Goal: Task Accomplishment & Management: Complete application form

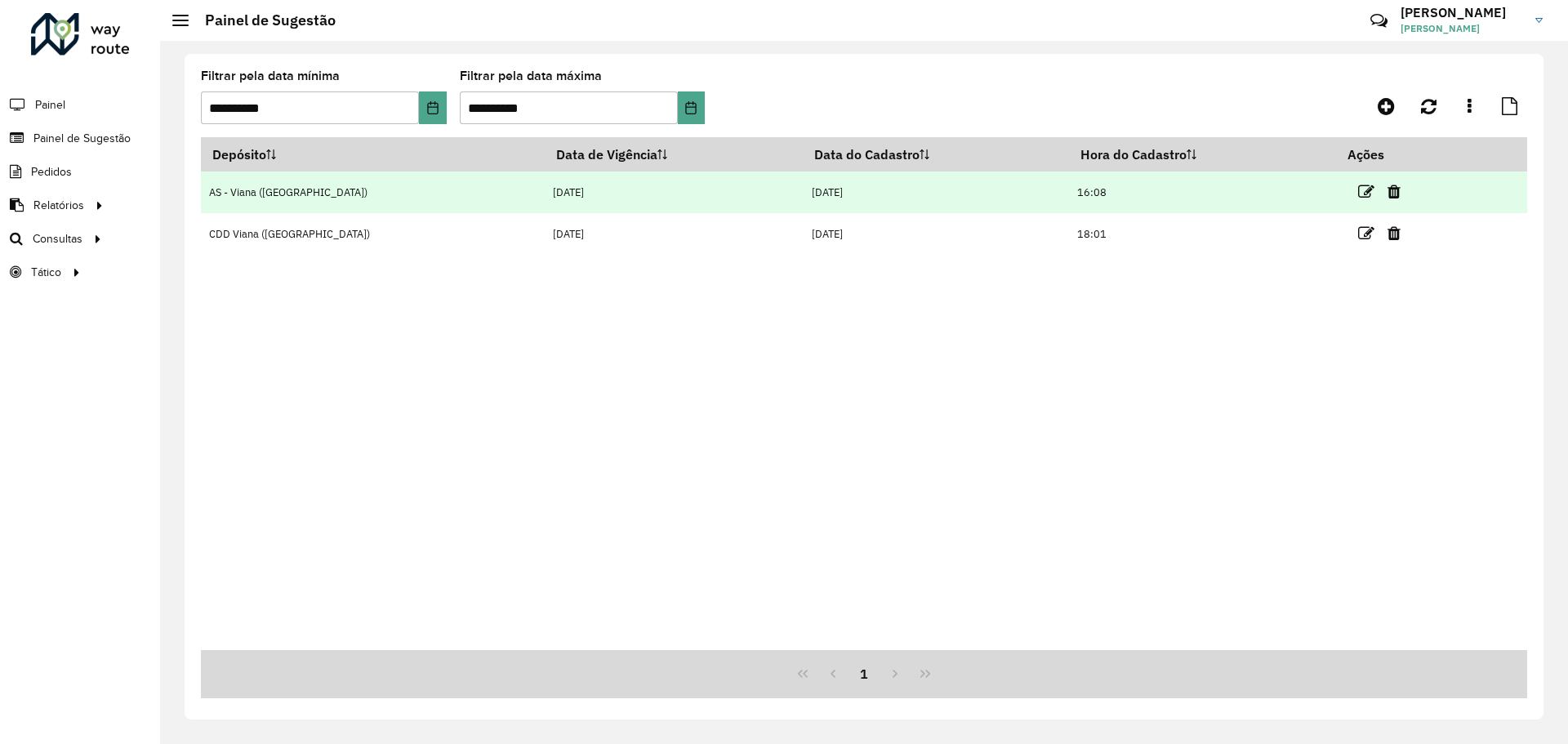
click at [1337, 194] on td at bounding box center [1386, 191] width 98 height 41
click at [1359, 194] on icon at bounding box center [1367, 192] width 16 height 16
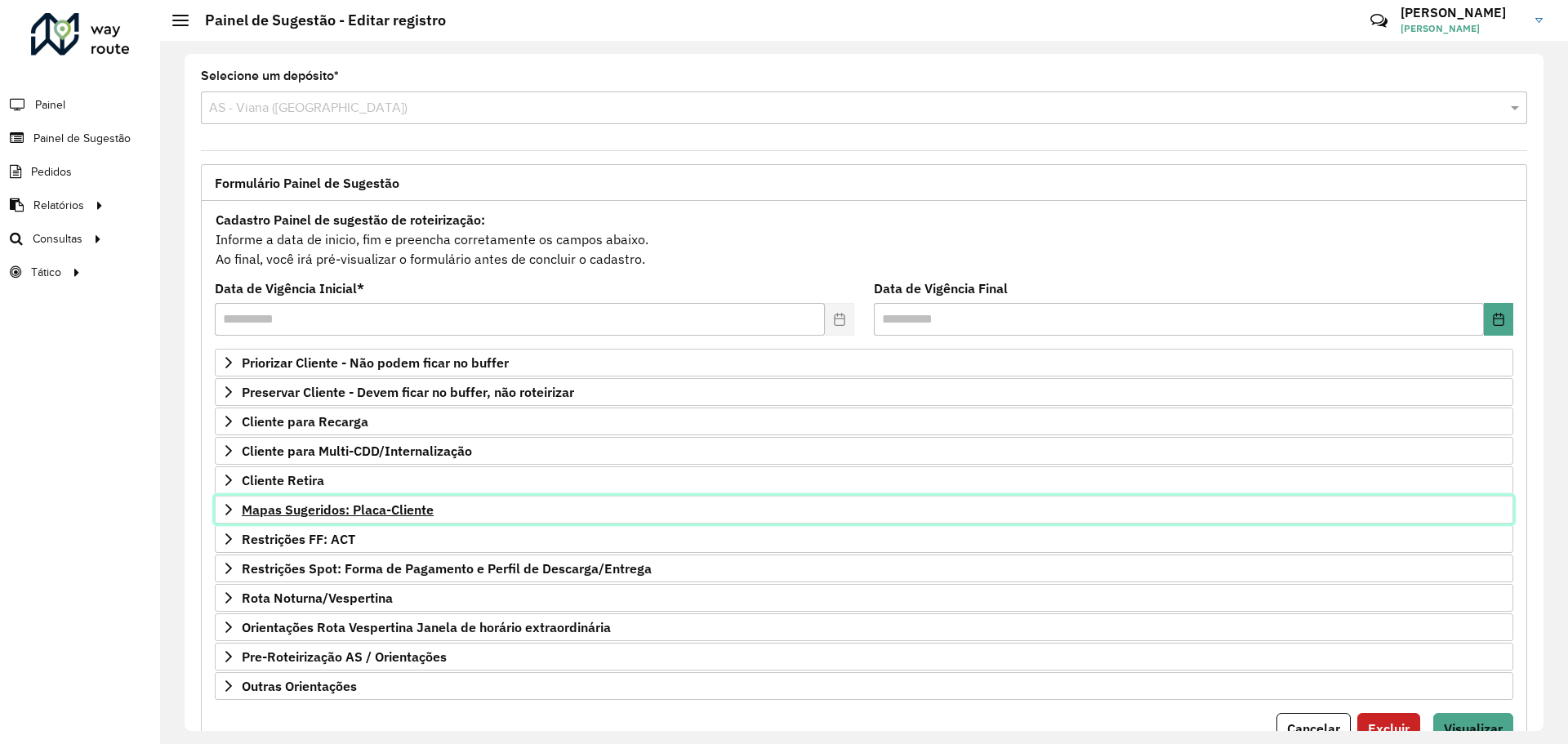
click at [400, 508] on span "Mapas Sugeridos: Placa-Cliente" at bounding box center [338, 510] width 192 height 13
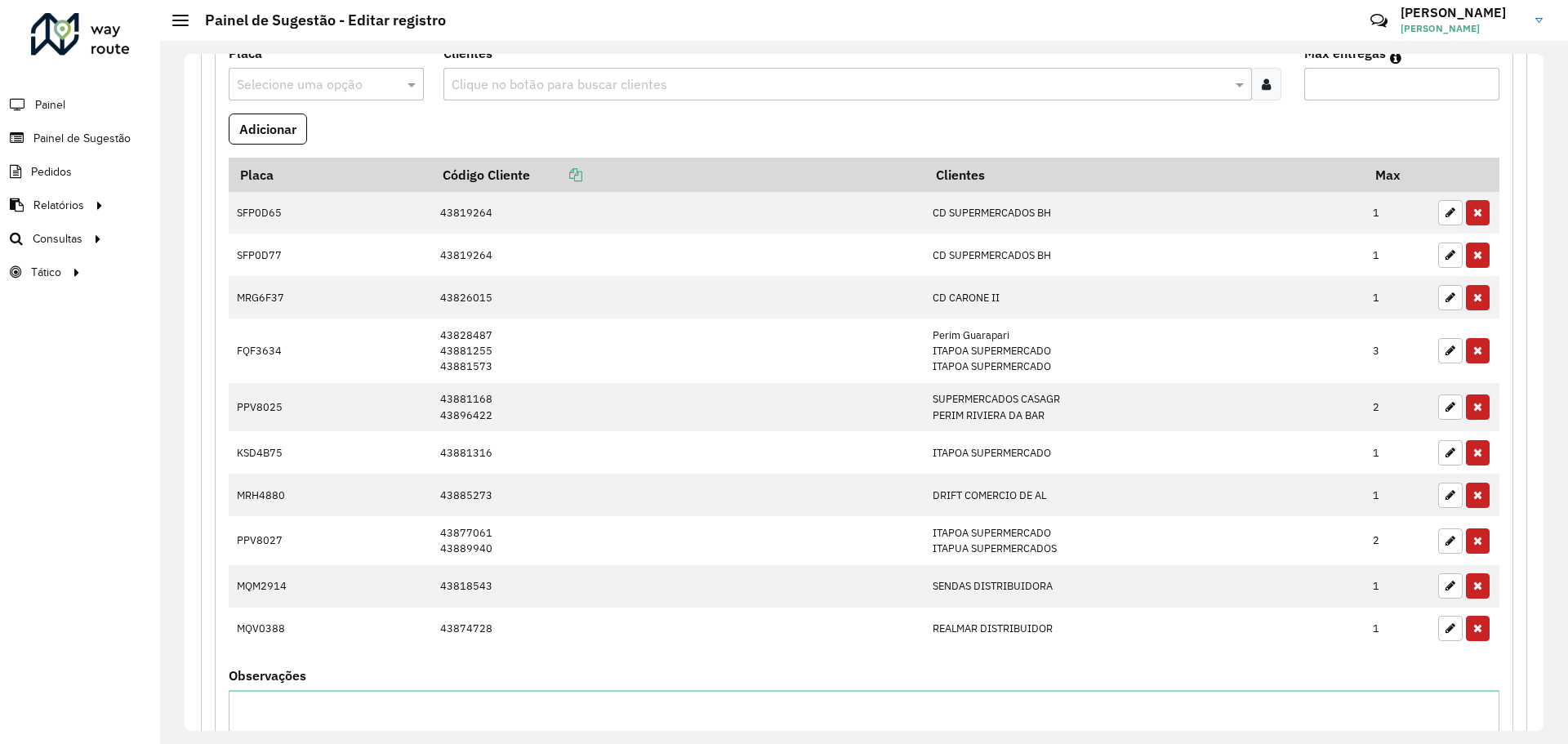
scroll to position [533, 0]
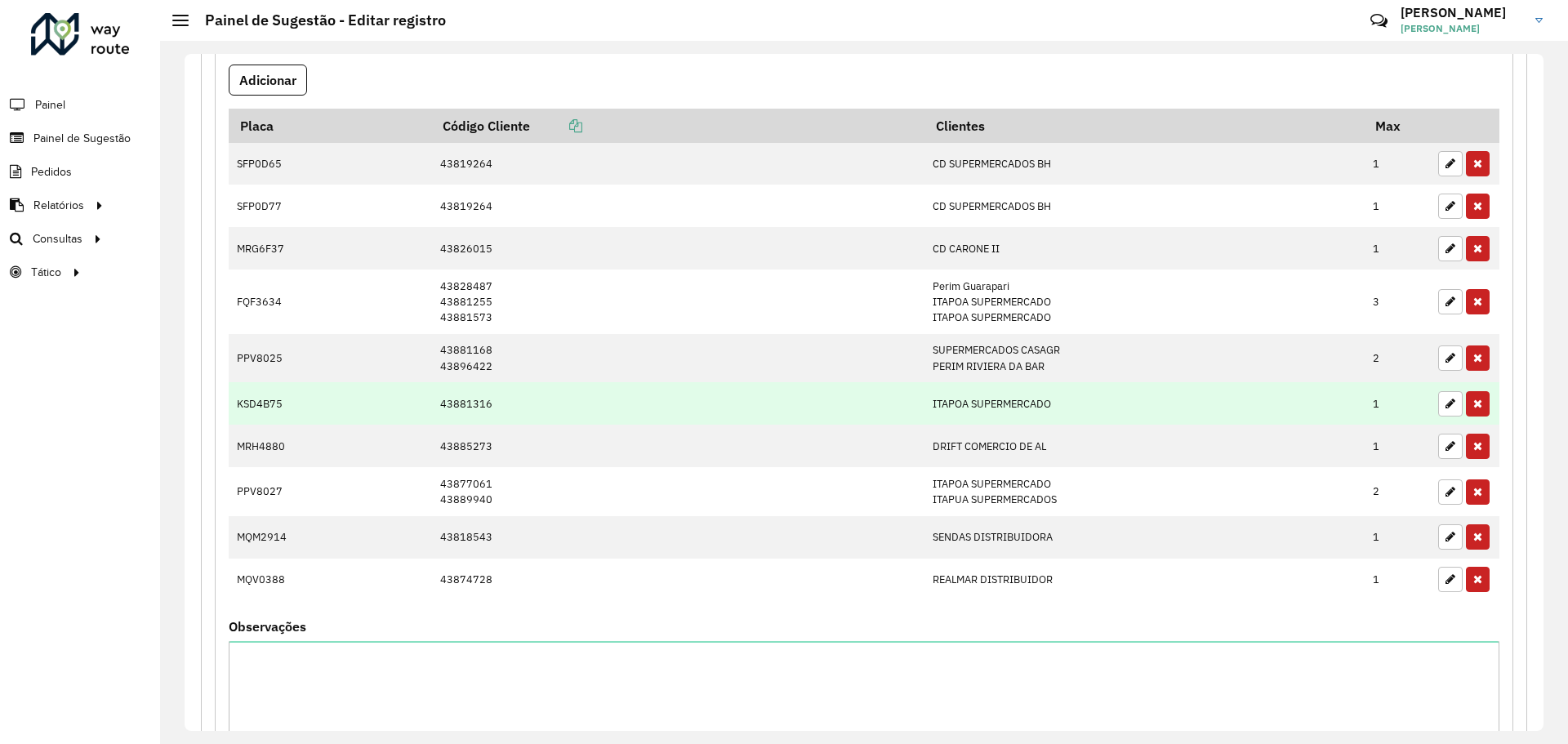
click at [850, 410] on td "43881316" at bounding box center [677, 403] width 493 height 43
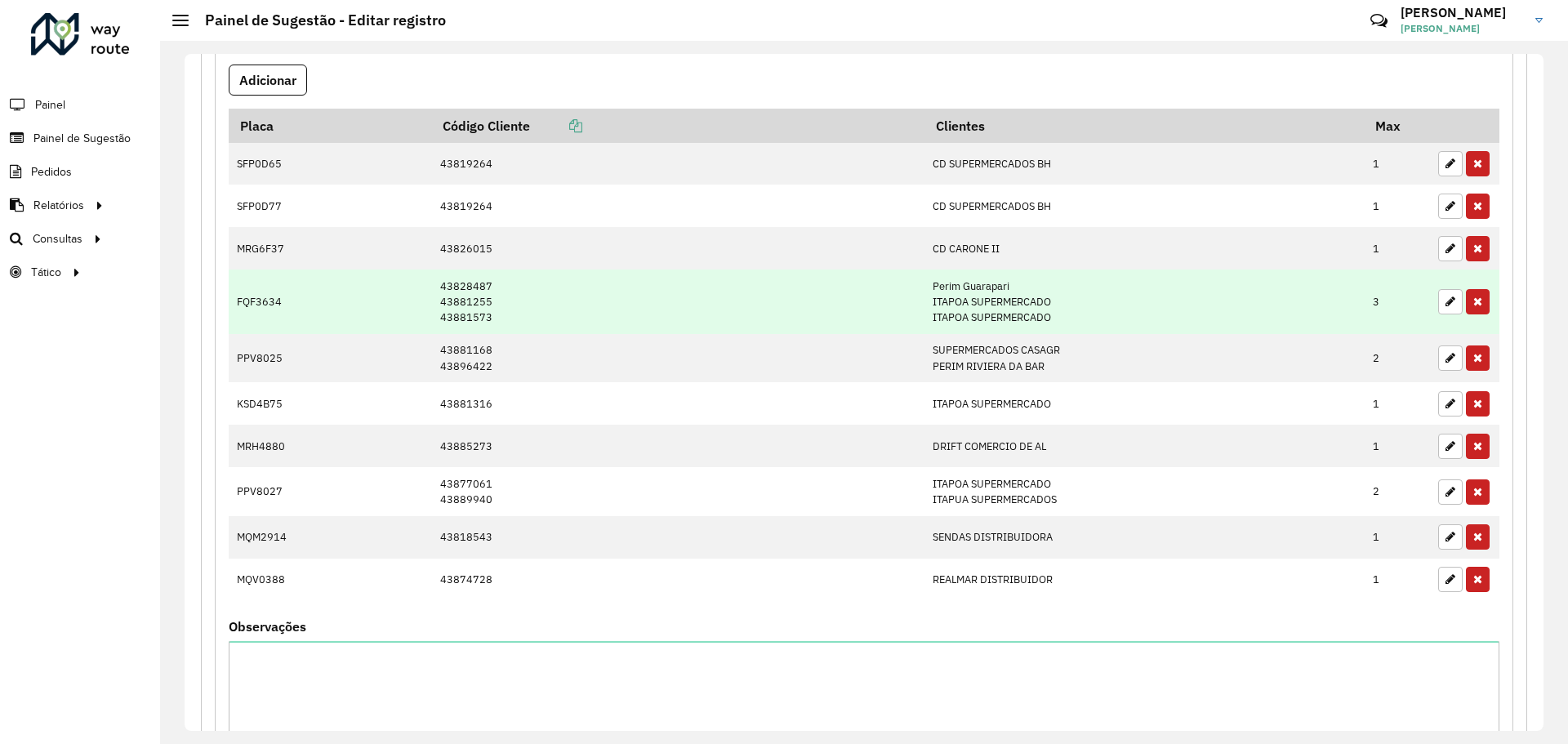
click at [1178, 272] on td "[PERSON_NAME] ITAPOA SUPERMERCADO ITAPOA SUPERMERCADO" at bounding box center [1144, 301] width 440 height 64
click at [247, 299] on td "FQF3634" at bounding box center [329, 301] width 202 height 64
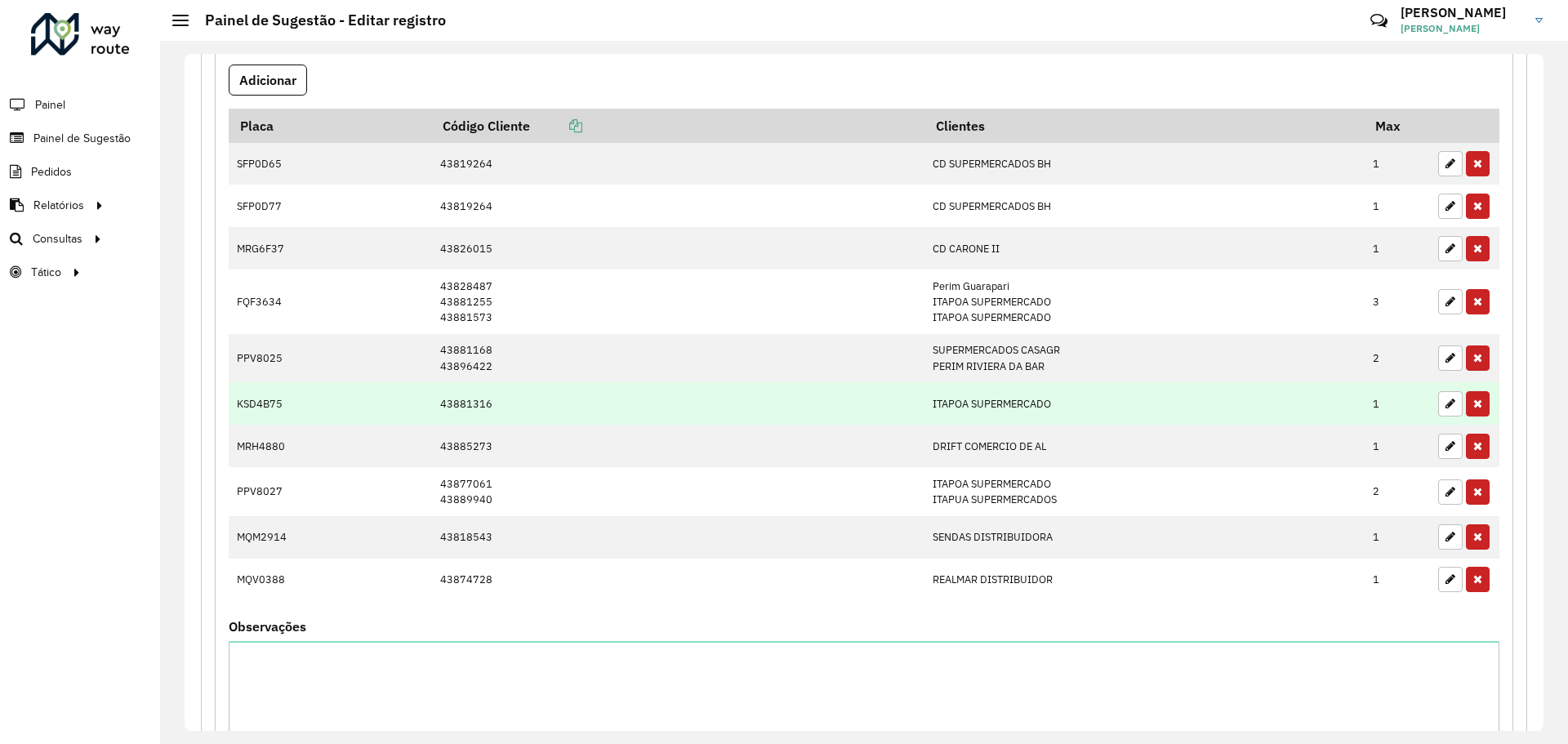
click at [275, 406] on td "KSD4B75" at bounding box center [329, 403] width 202 height 43
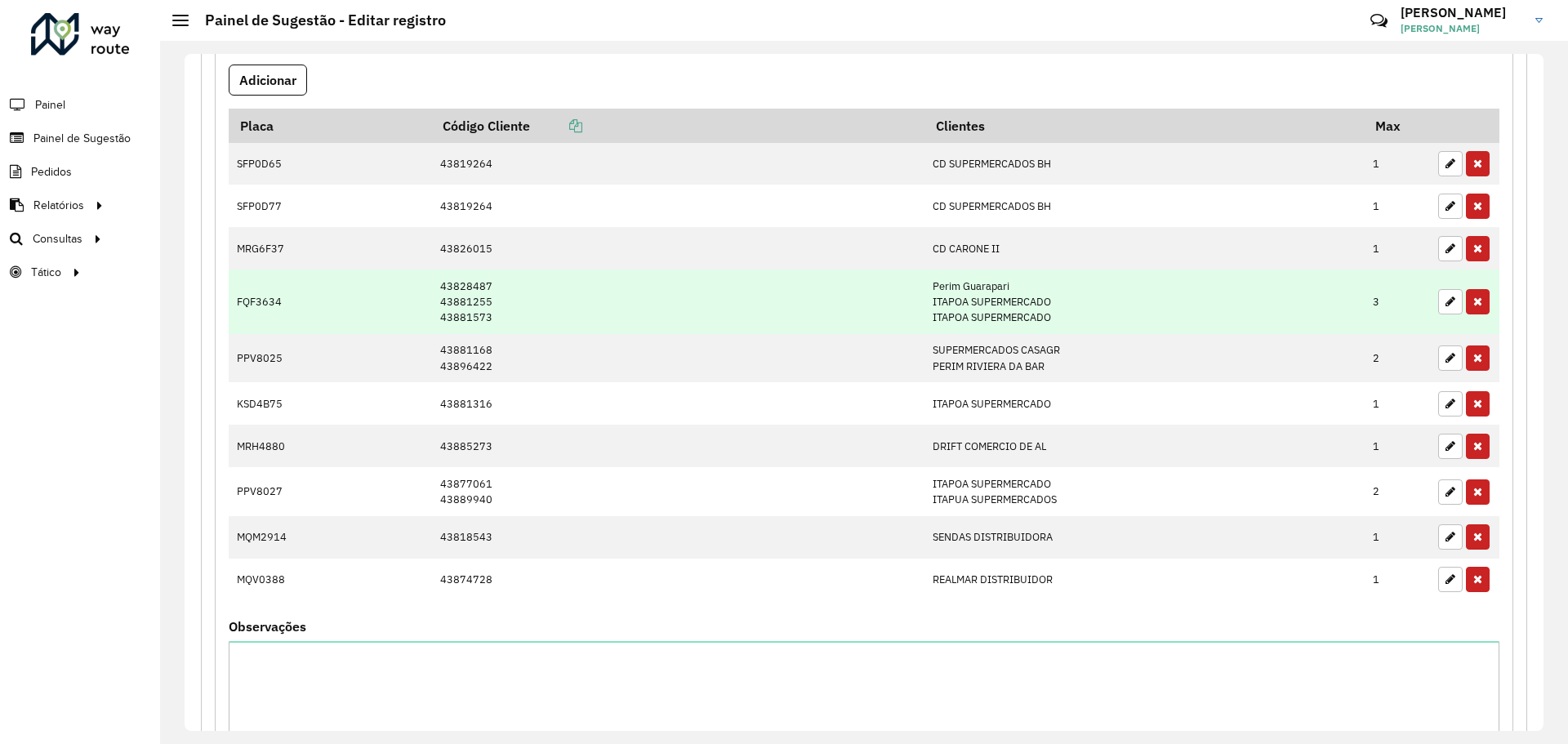
click at [472, 313] on td "43828487 43881255 43881573" at bounding box center [677, 301] width 493 height 64
copy td "43881573"
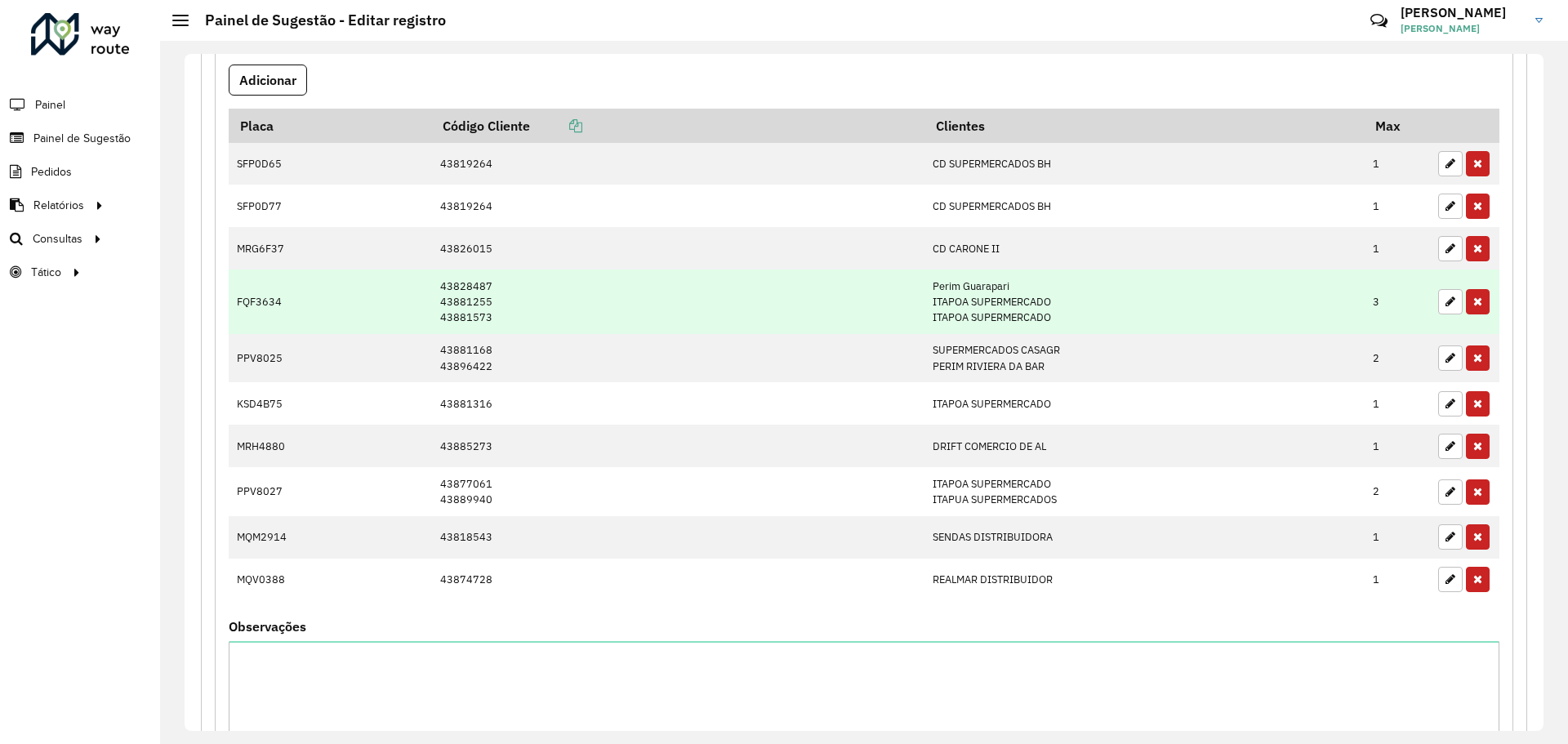
click at [488, 307] on td "43828487 43881255 43881573" at bounding box center [677, 301] width 493 height 64
drag, startPoint x: 457, startPoint y: 316, endPoint x: 492, endPoint y: 318, distance: 35.1
click at [492, 318] on td "43828487 43881255 43881573" at bounding box center [677, 301] width 493 height 64
drag, startPoint x: 455, startPoint y: 317, endPoint x: 524, endPoint y: 322, distance: 69.2
click at [524, 322] on td "43828487 43881255 43881573" at bounding box center [677, 301] width 493 height 64
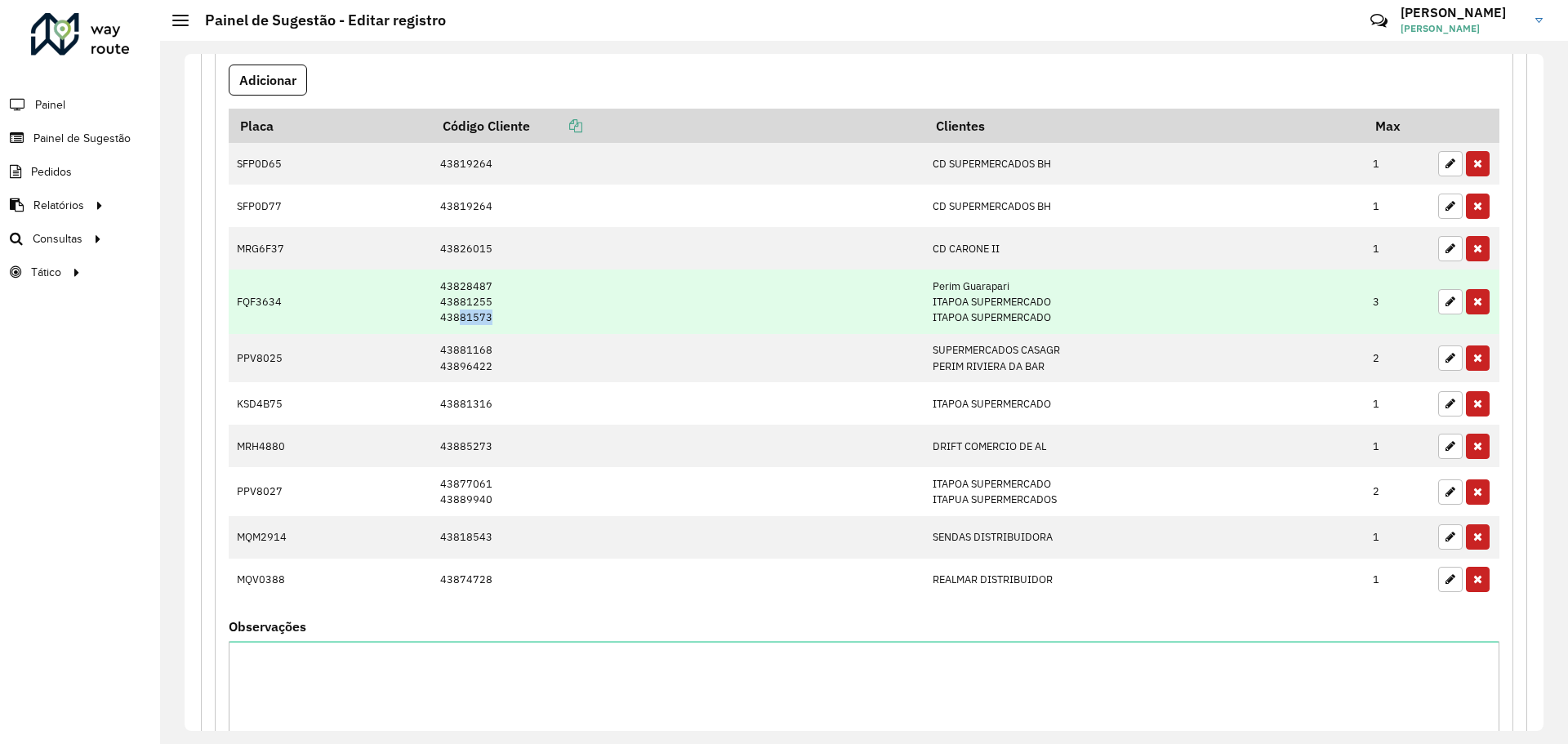
copy td "81573"
click at [463, 318] on td "43828487 43881255 43881573" at bounding box center [677, 301] width 493 height 64
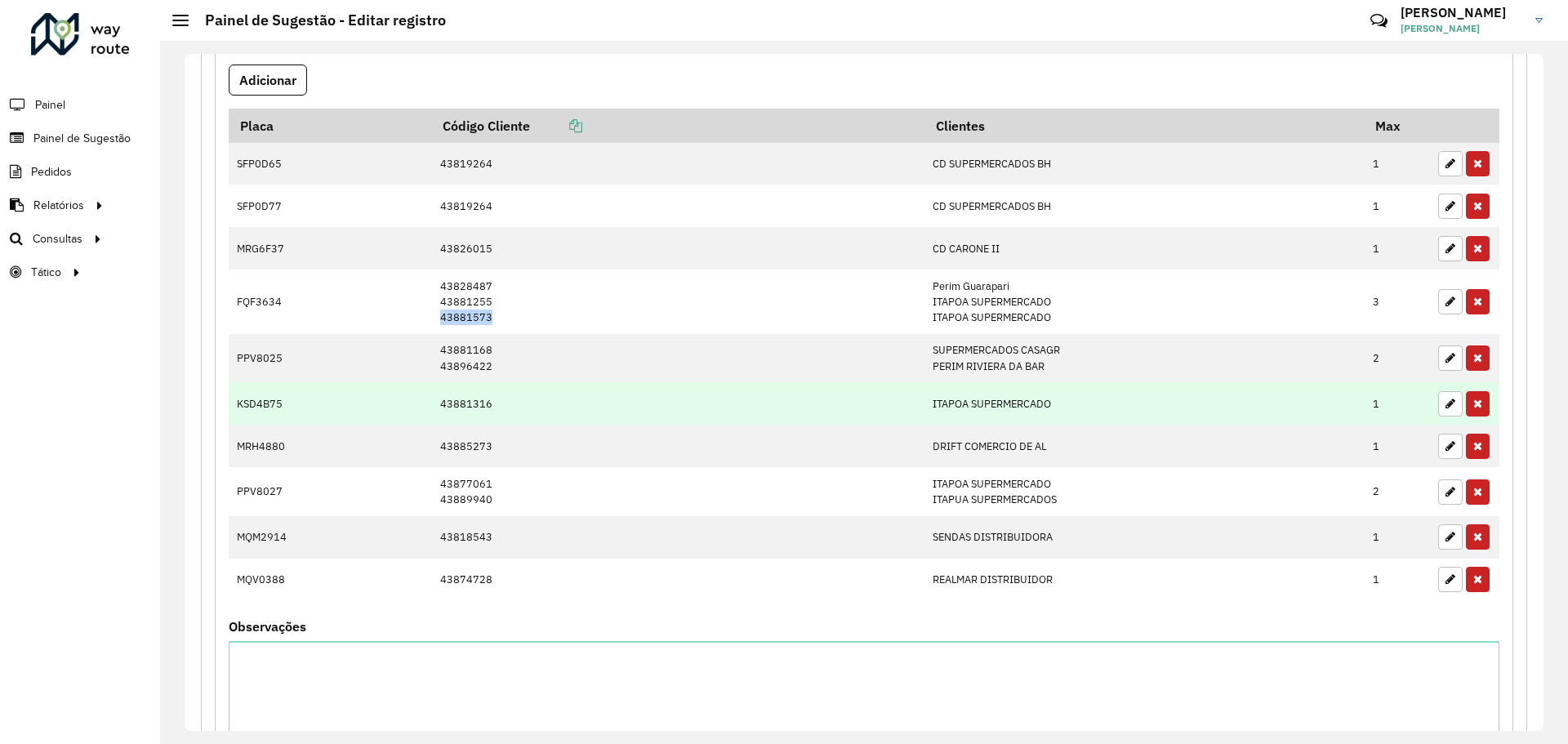
scroll to position [451, 0]
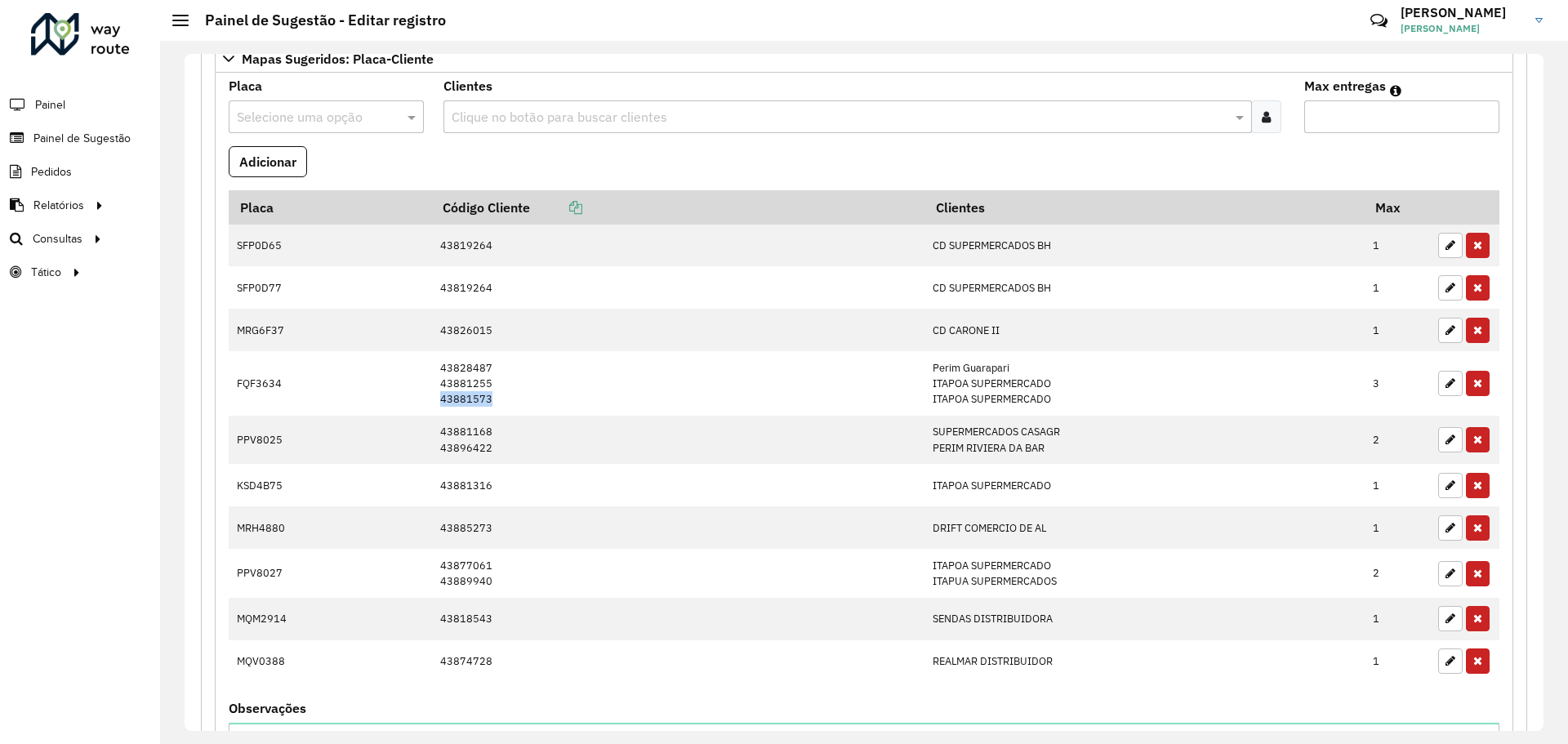
click at [361, 120] on input "text" at bounding box center [309, 118] width 146 height 20
type input "*******"
click at [542, 108] on input "text" at bounding box center [839, 118] width 784 height 20
paste input "********"
type input "********"
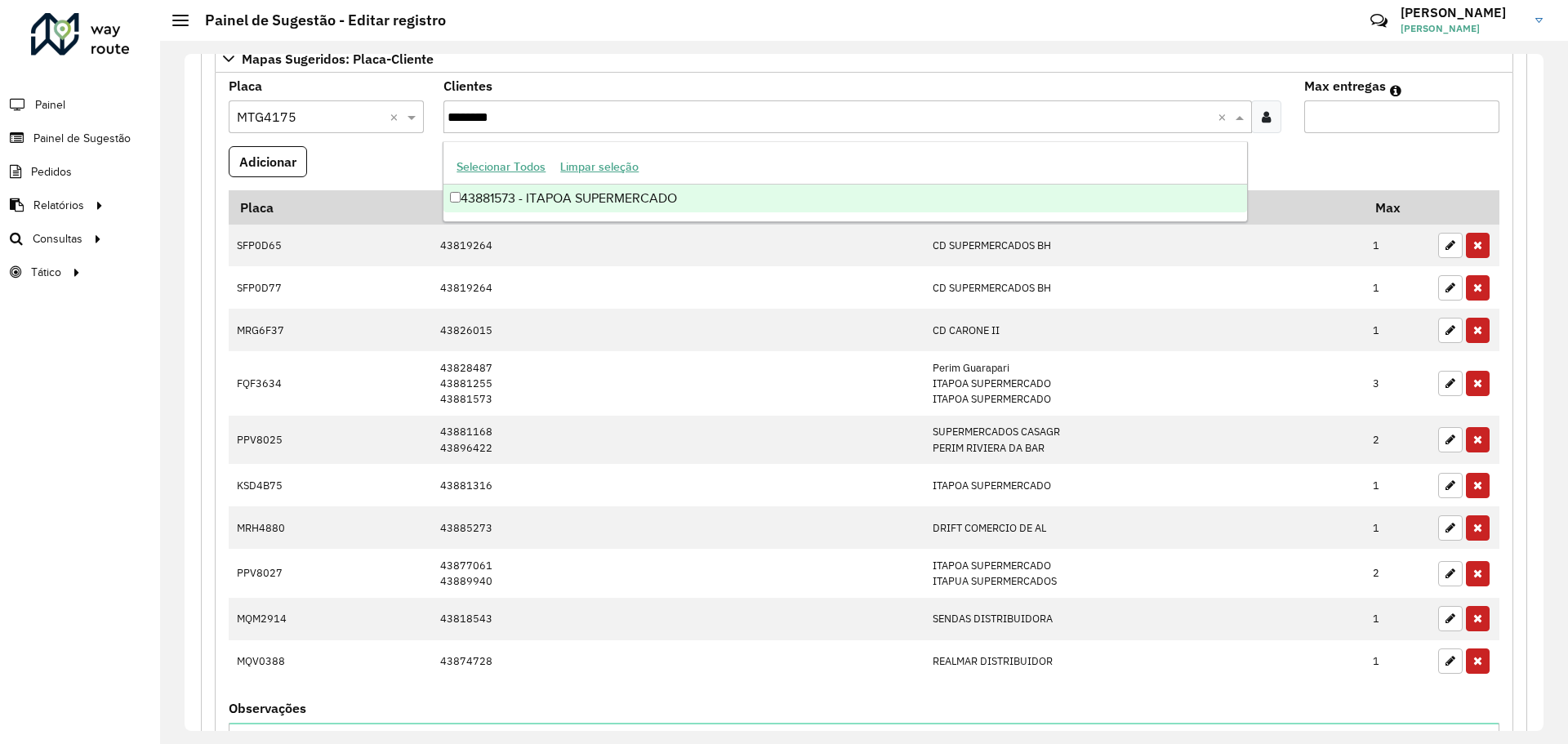
click at [542, 193] on div "43881573 - ITAPOA SUPERMERCADO" at bounding box center [844, 199] width 803 height 28
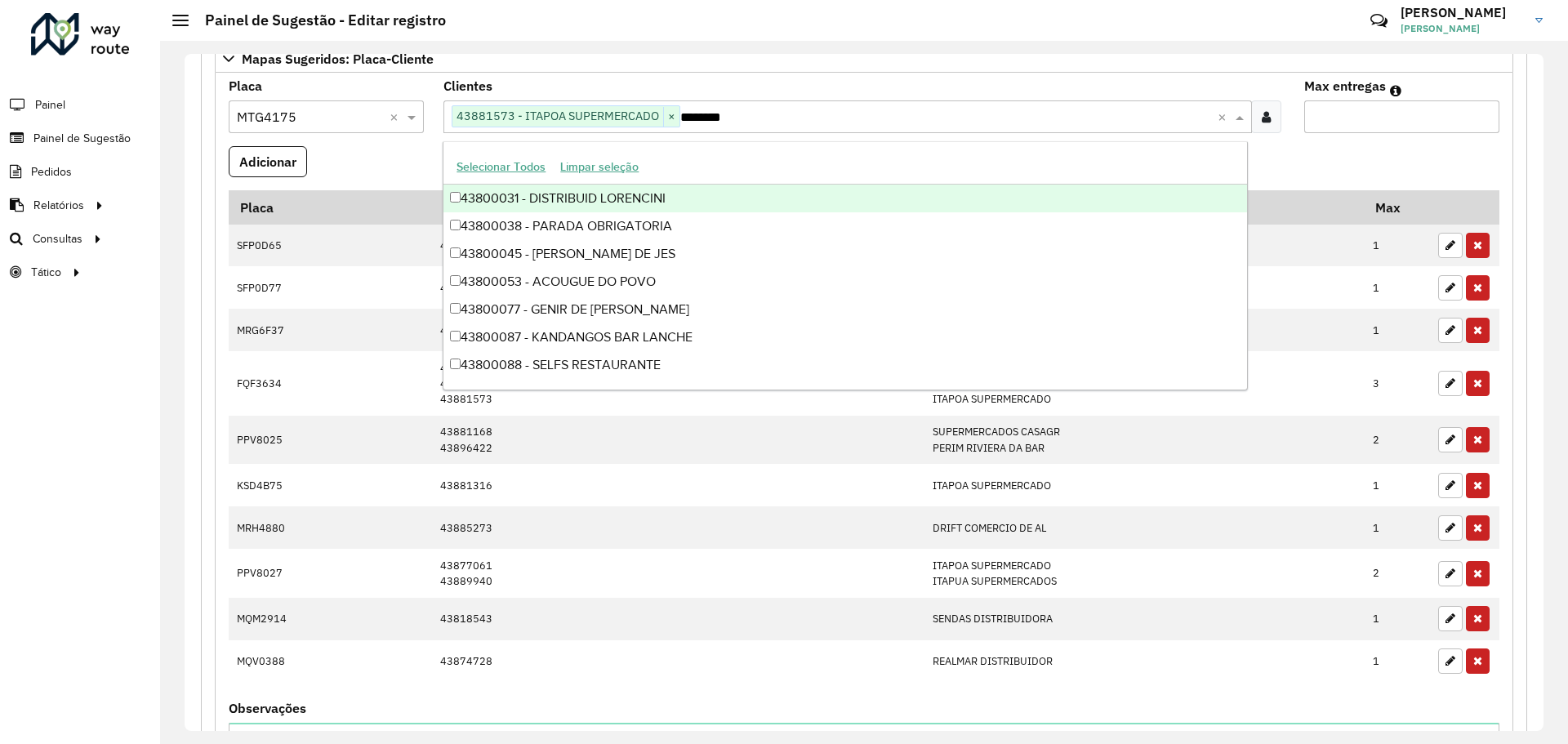
click at [1462, 131] on input "Max entregas" at bounding box center [1401, 117] width 195 height 33
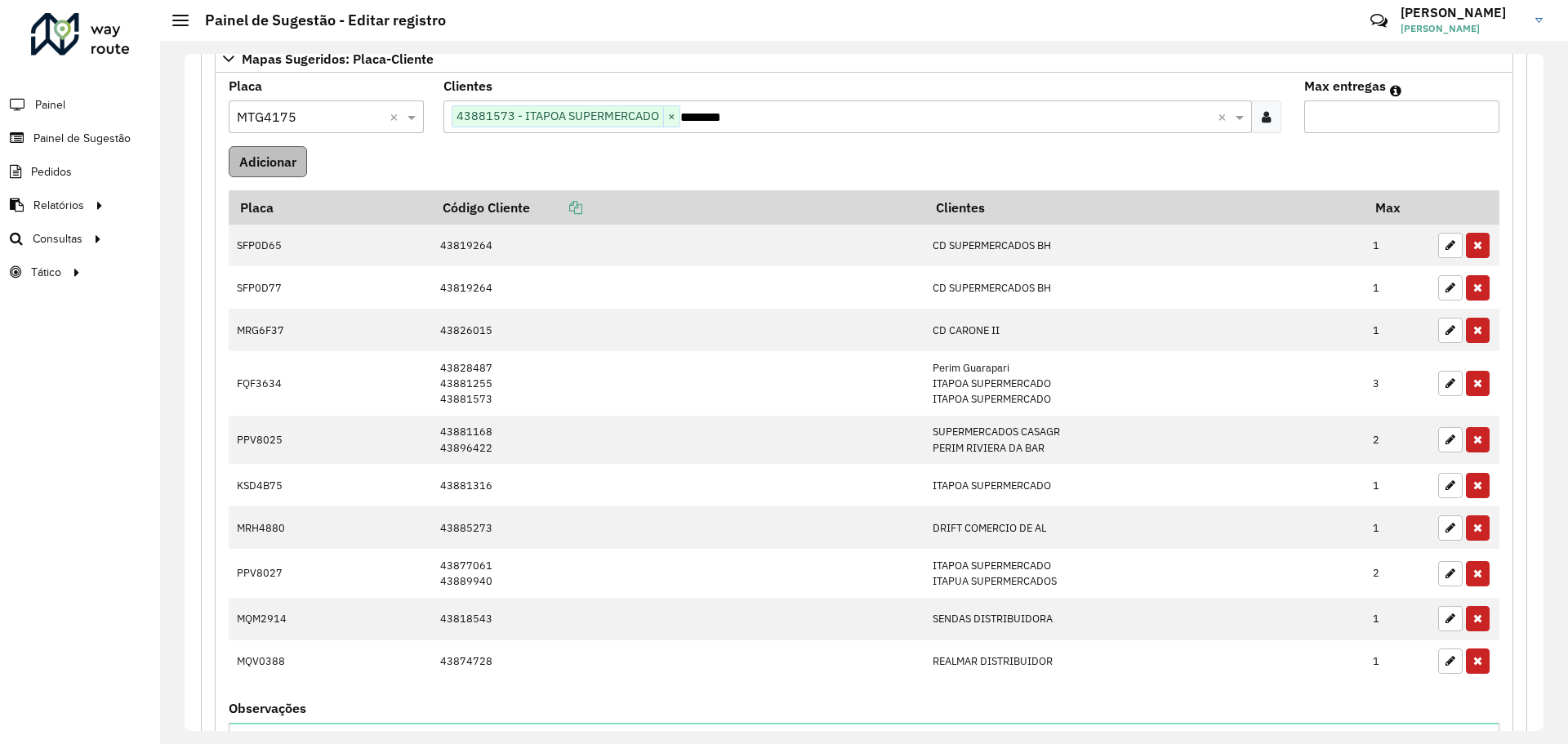
type input "*"
click at [250, 152] on button "Adicionar" at bounding box center [268, 162] width 78 height 31
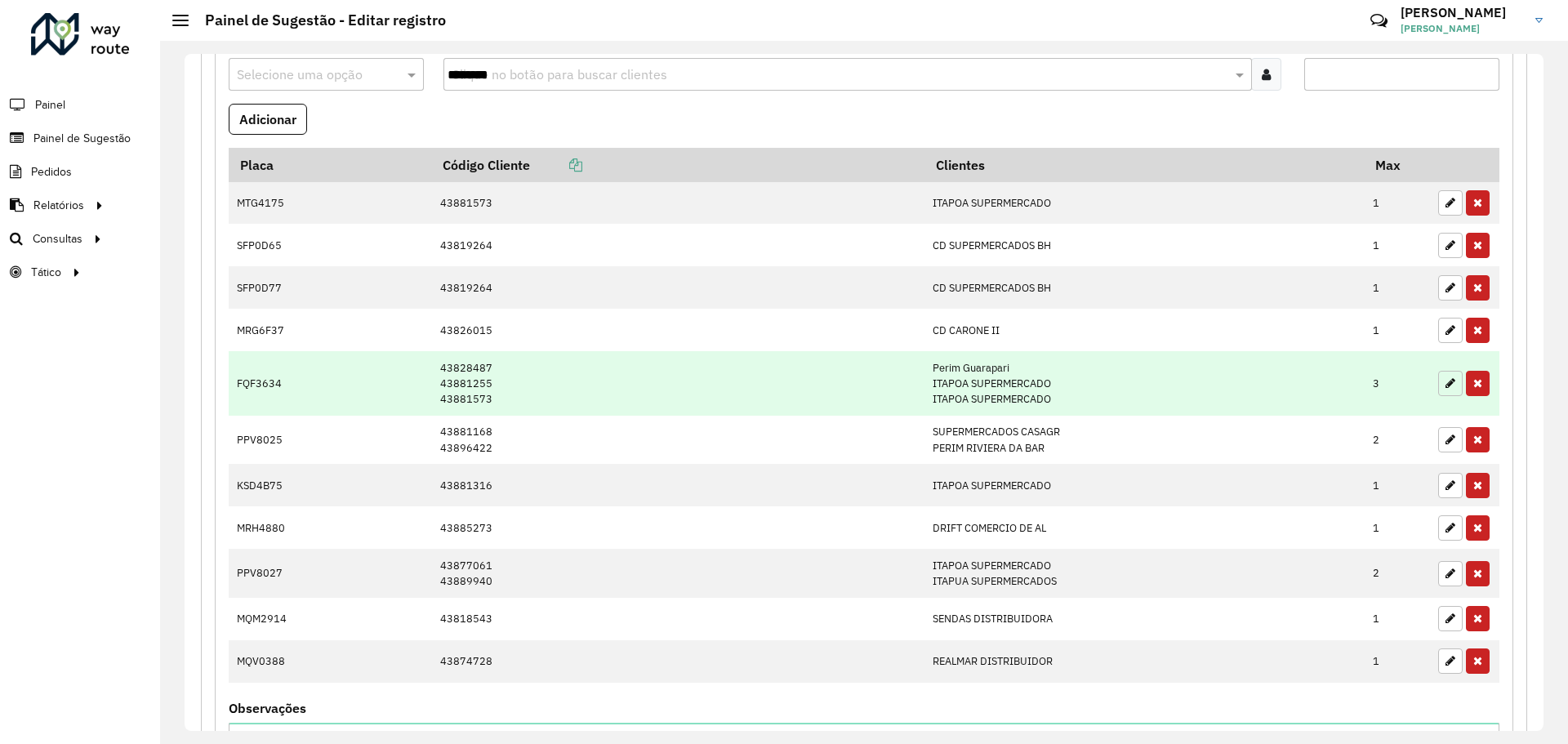
click at [1446, 383] on icon "button" at bounding box center [1450, 383] width 10 height 12
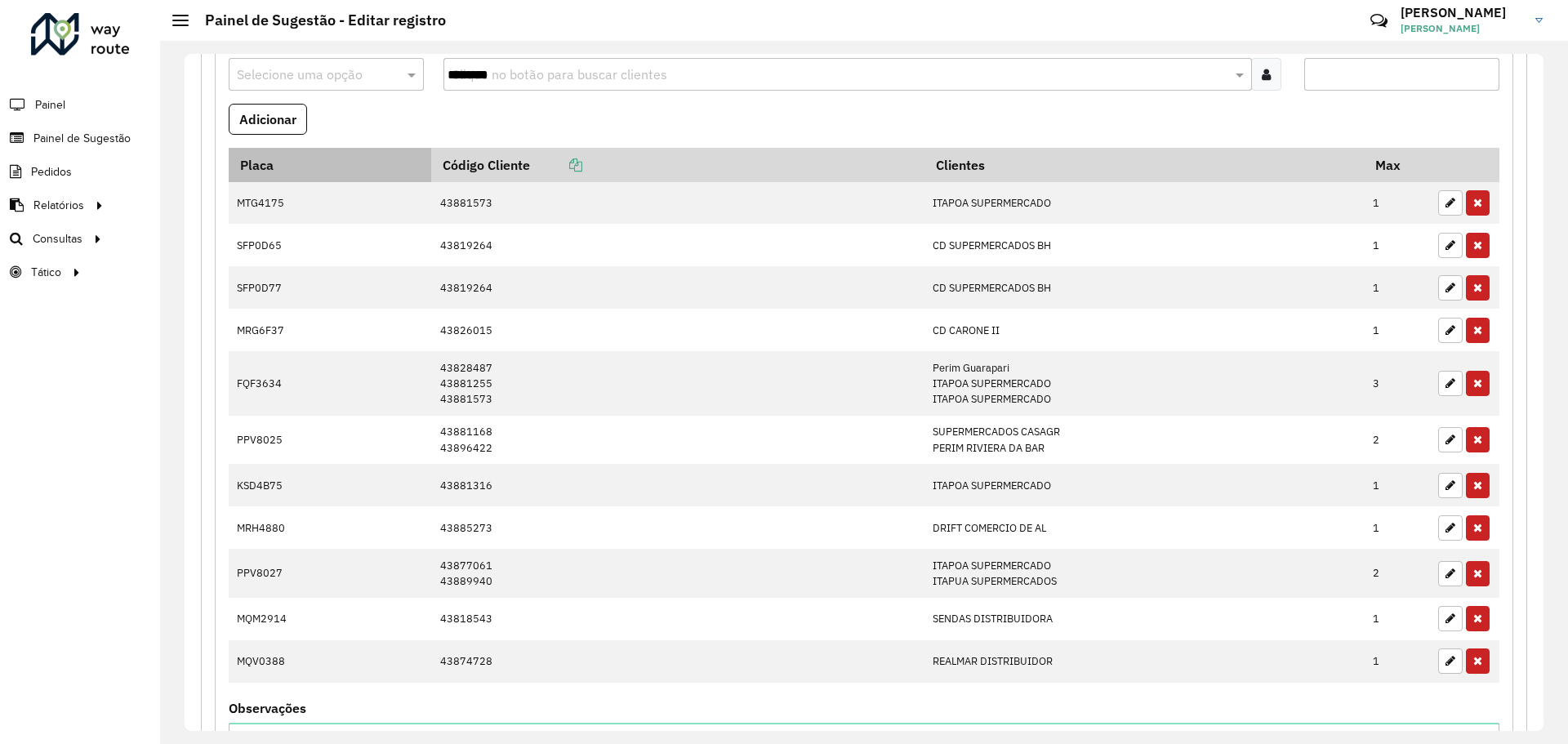
scroll to position [429, 0]
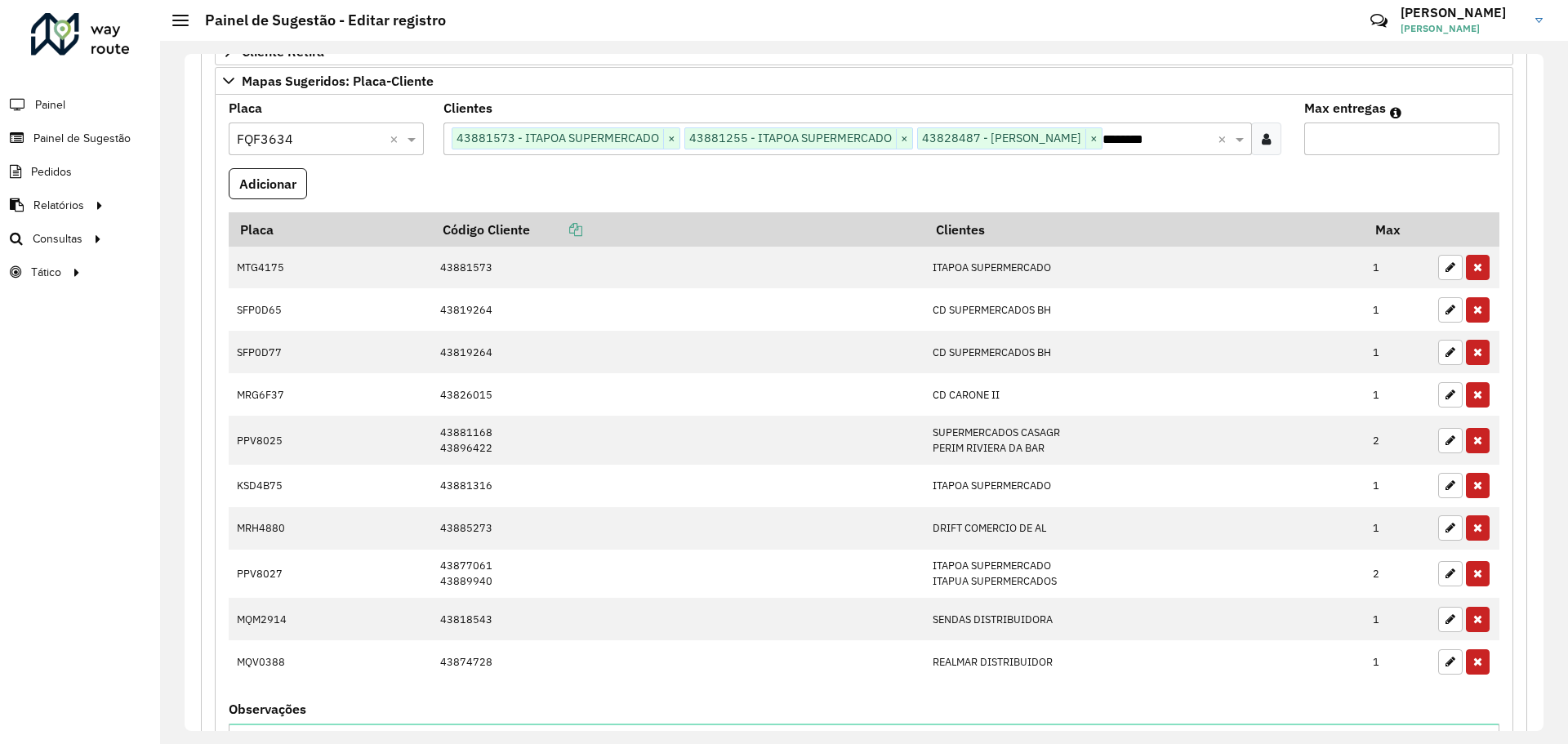
click at [1146, 143] on input "********" at bounding box center [1160, 140] width 114 height 20
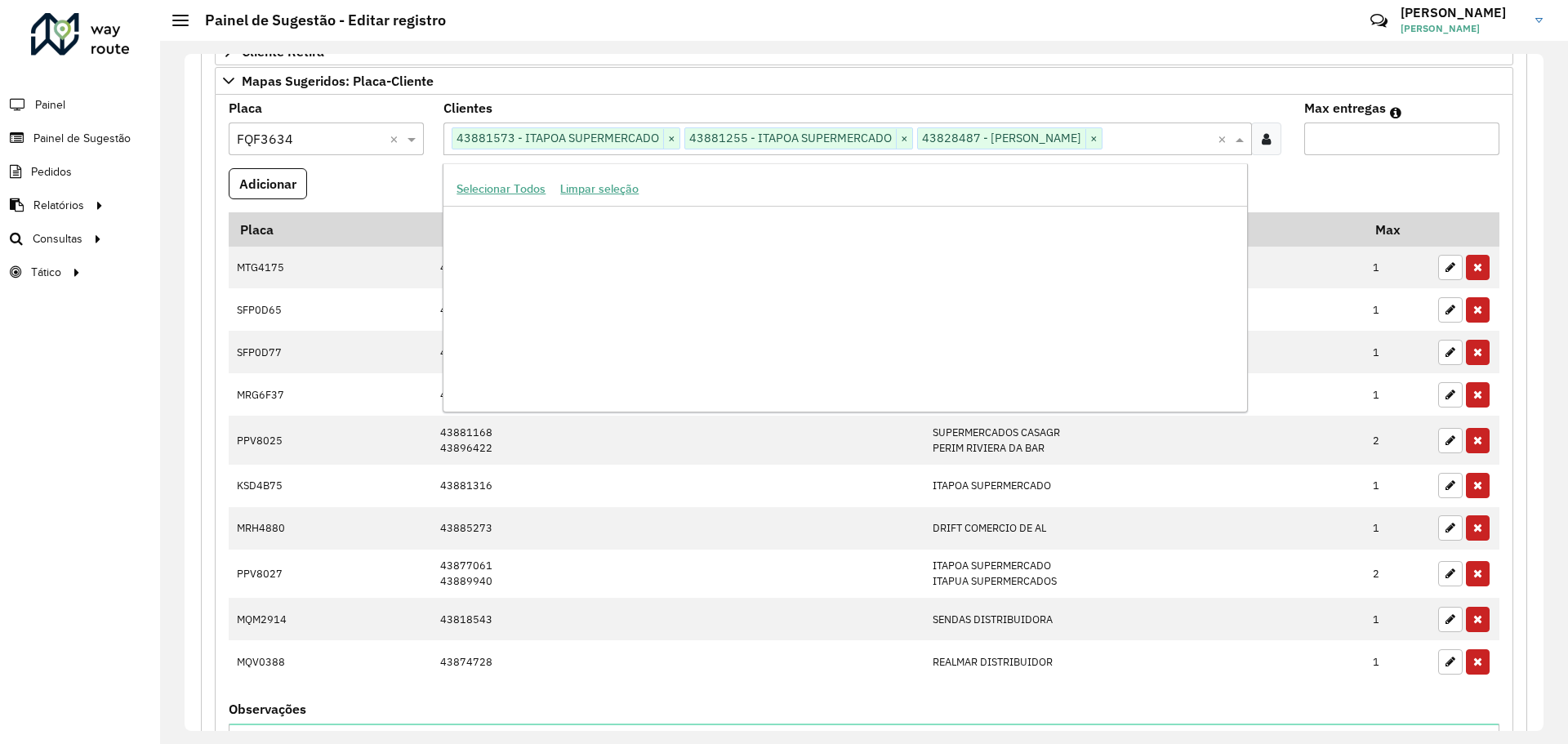
scroll to position [534559, 0]
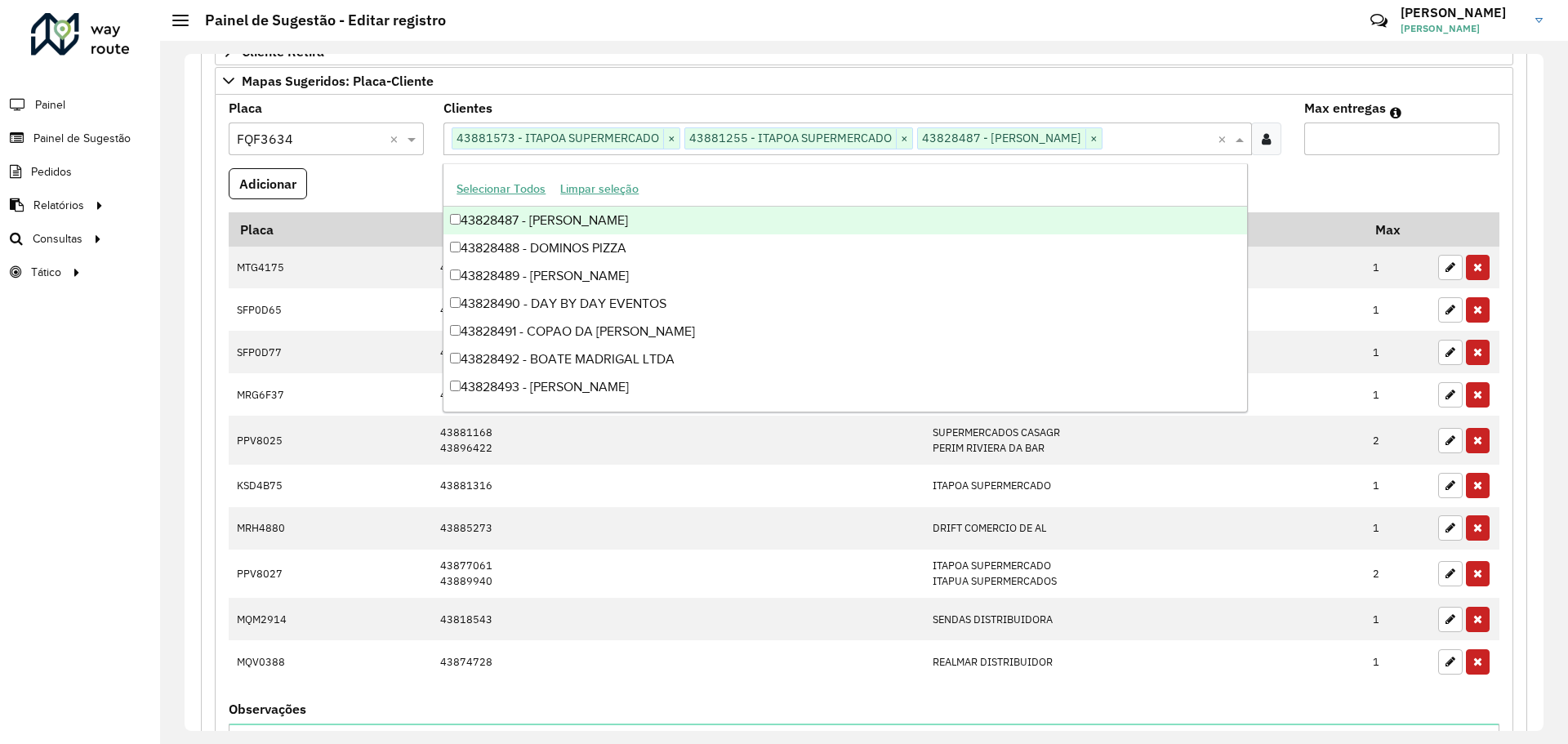
paste input "********"
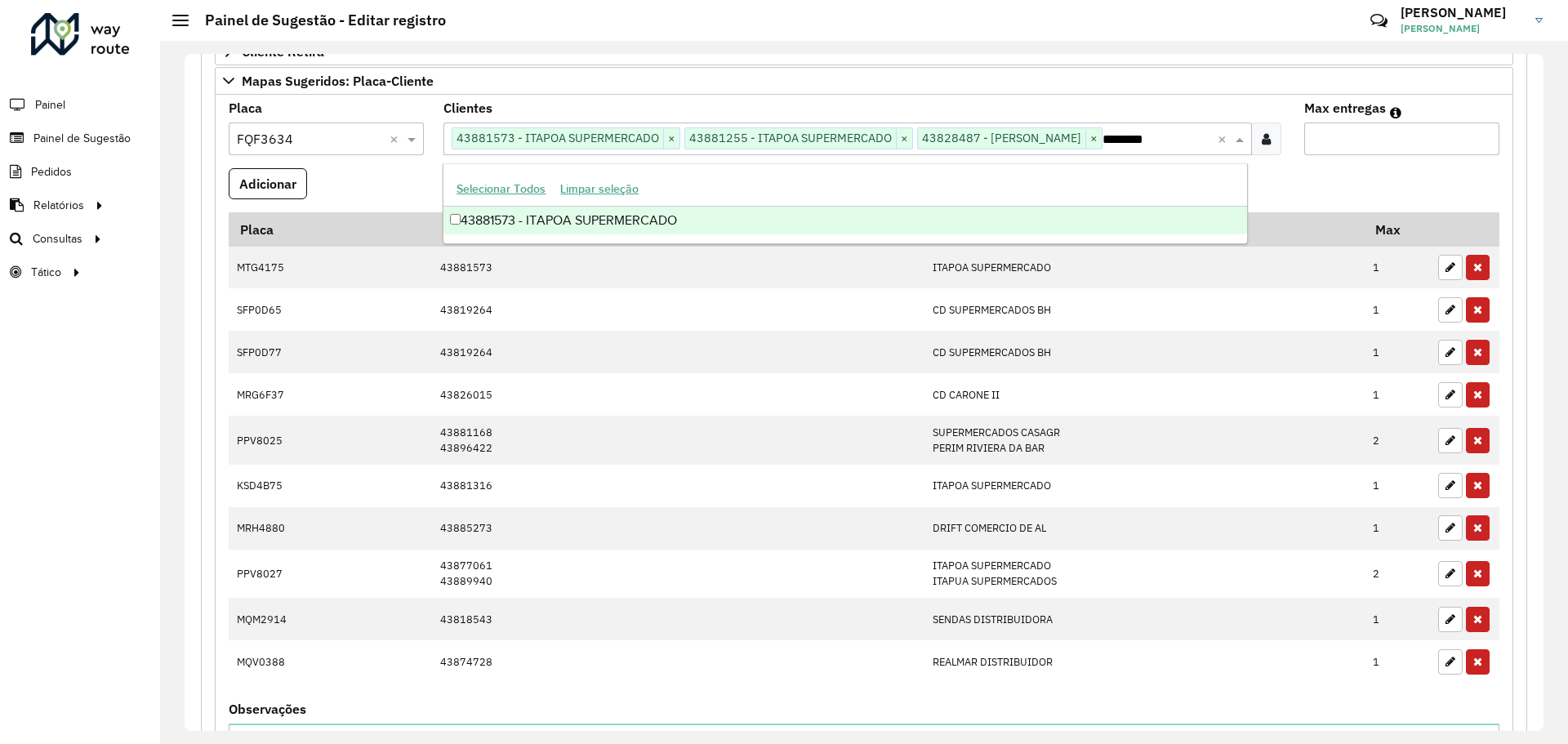
scroll to position [0, 0]
click at [517, 222] on div "43881573 - ITAPOA SUPERMERCADO" at bounding box center [844, 220] width 803 height 28
type input "********"
click at [1403, 177] on formly-field "Adicionar" at bounding box center [863, 191] width 1290 height 44
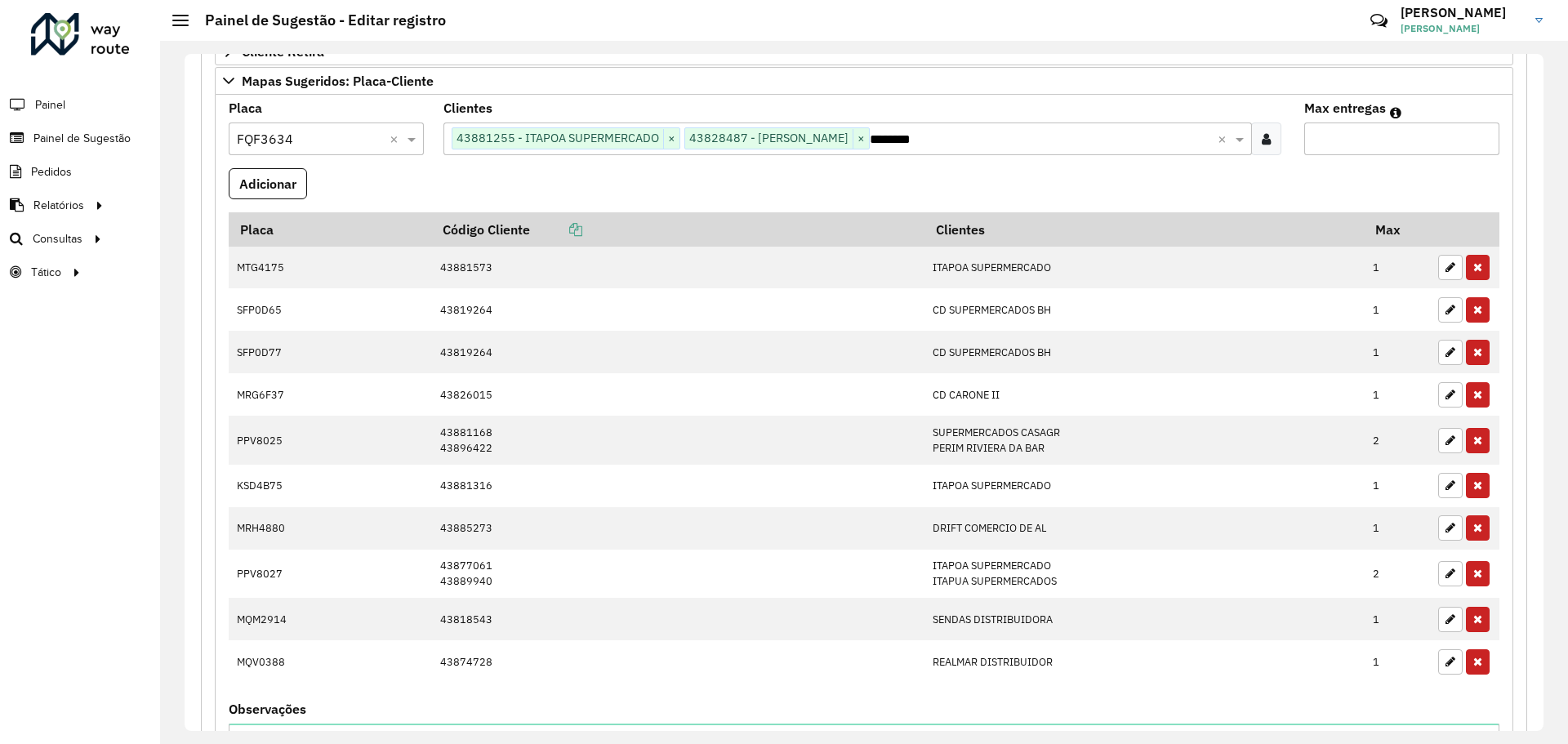
drag, startPoint x: 1352, startPoint y: 143, endPoint x: 1254, endPoint y: 142, distance: 98.0
click at [1260, 142] on formly-group "Placa Selecione uma opção × FQF3634 × Clientes Clique no botão para buscar clie…" at bounding box center [863, 489] width 1290 height 773
type input "*"
click at [299, 184] on button "Adicionar" at bounding box center [268, 184] width 78 height 31
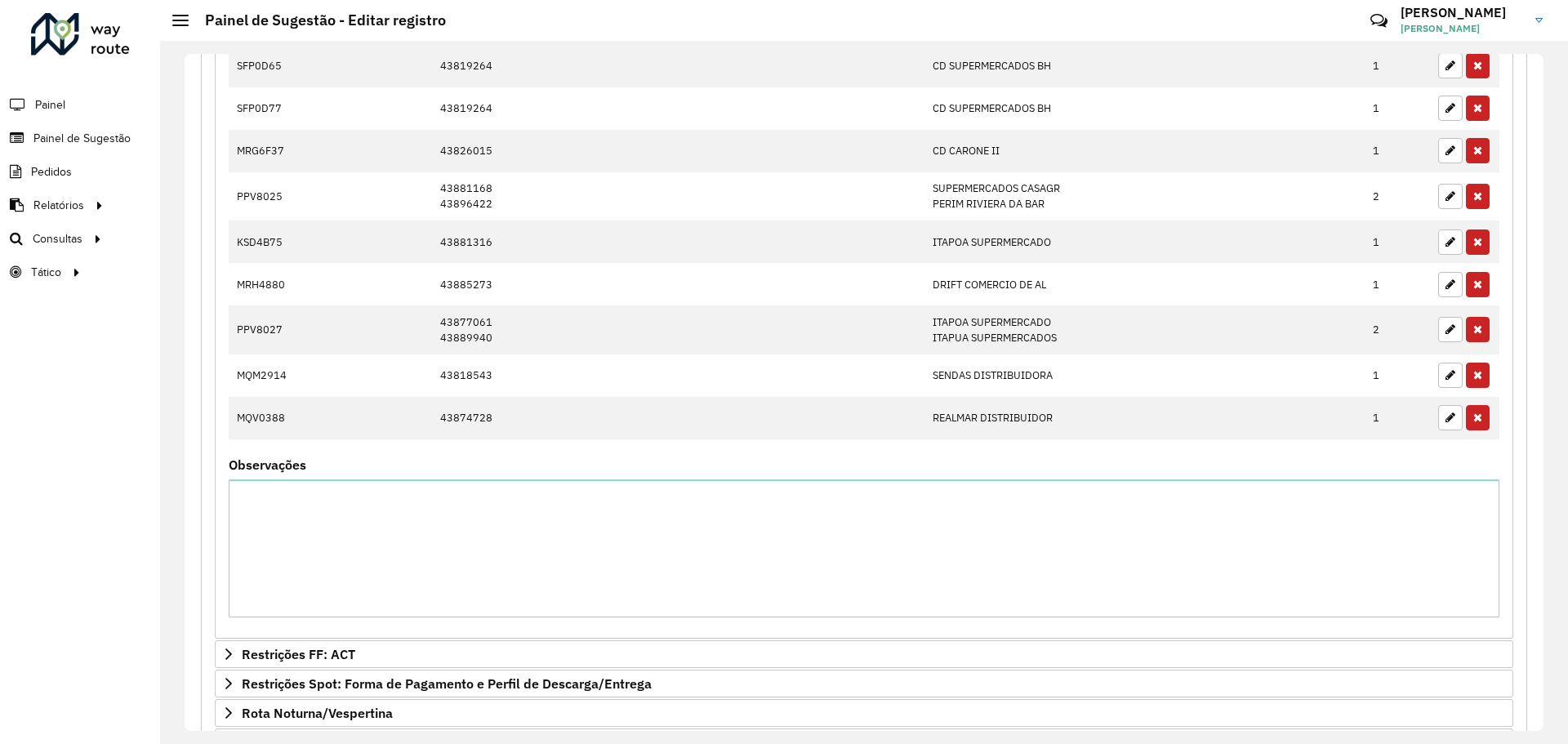
scroll to position [886, 0]
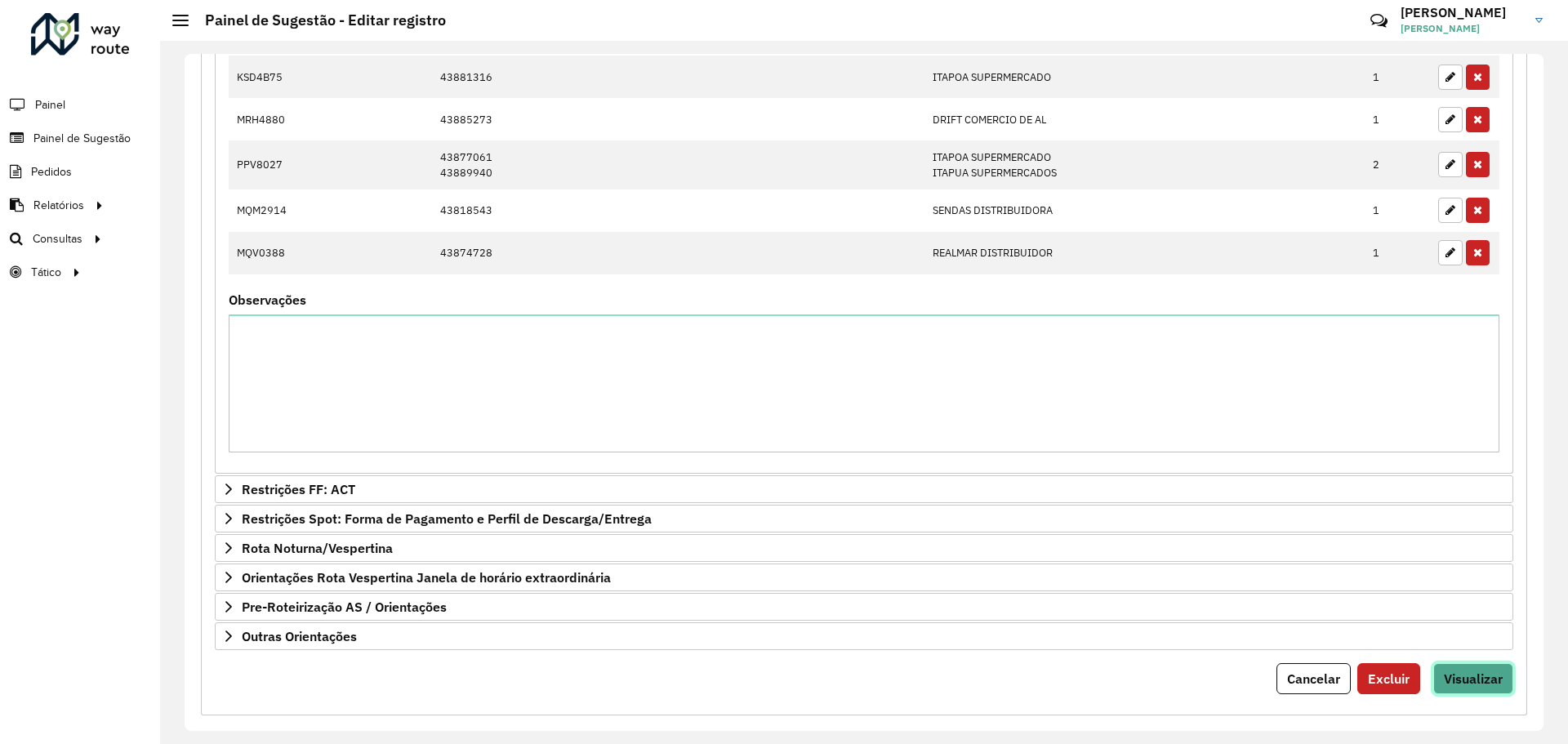
click at [1489, 678] on span "Visualizar" at bounding box center [1473, 679] width 59 height 16
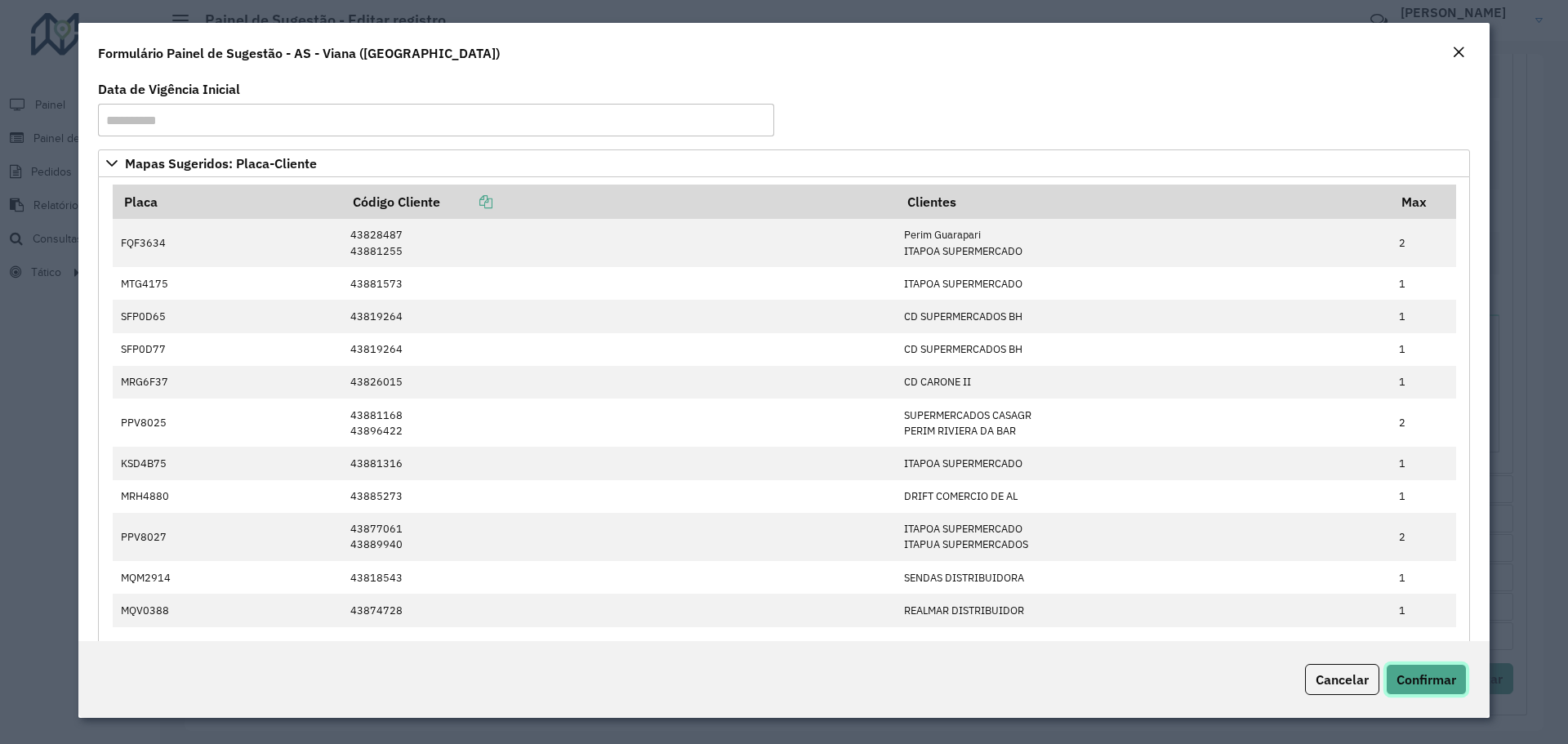
click at [1418, 670] on button "Confirmar" at bounding box center [1426, 680] width 81 height 31
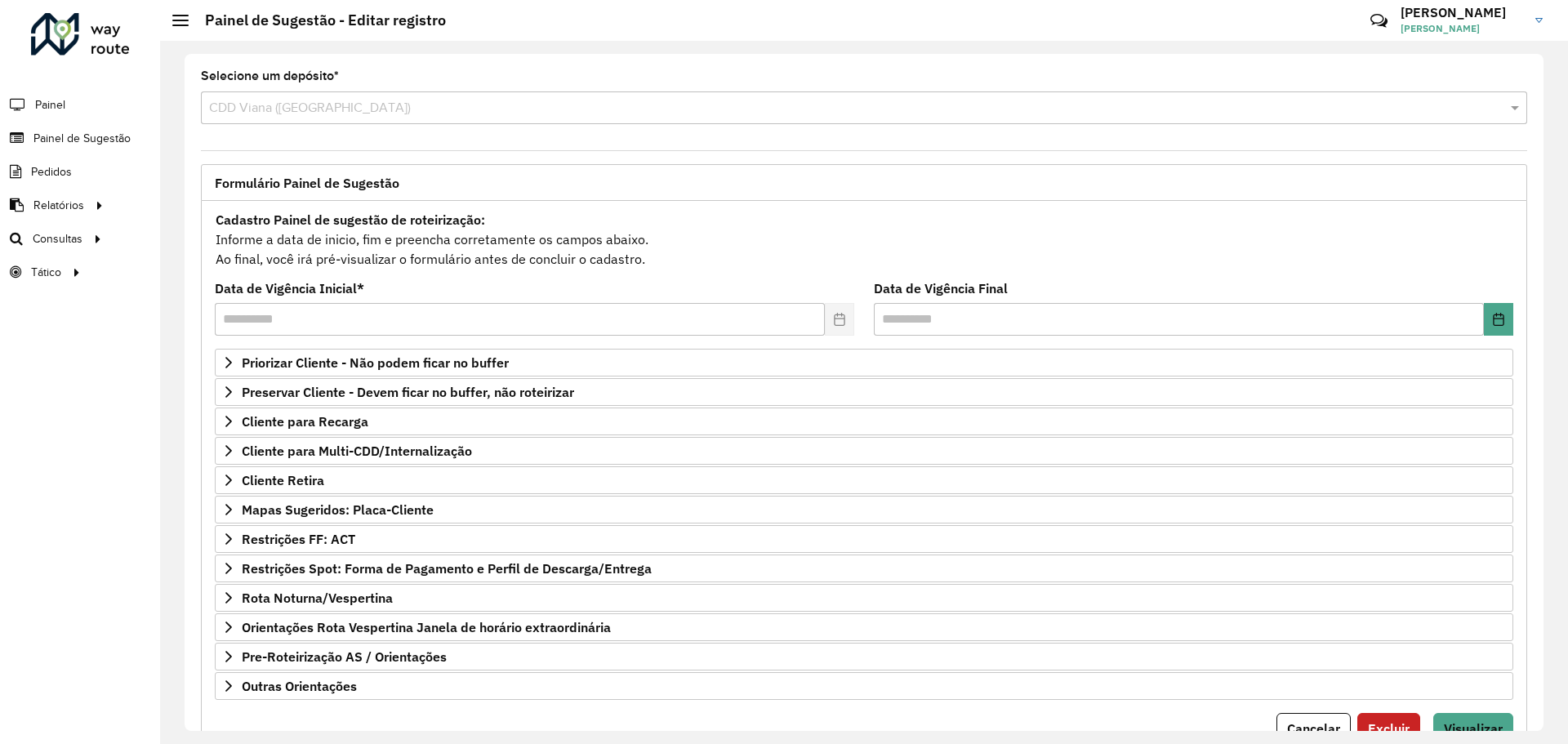
scroll to position [70, 0]
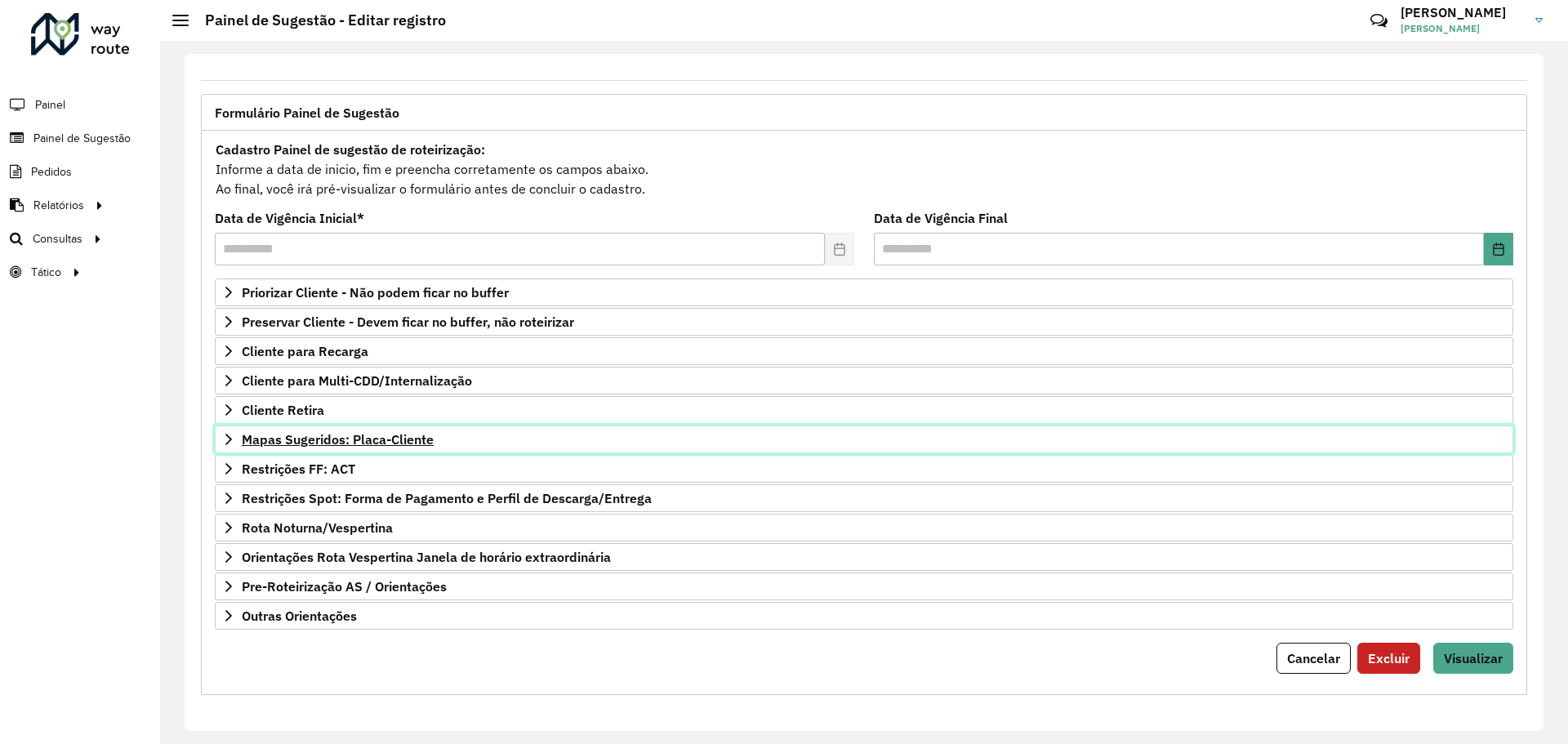
click at [394, 447] on link "Mapas Sugeridos: Placa-Cliente" at bounding box center [864, 439] width 1299 height 28
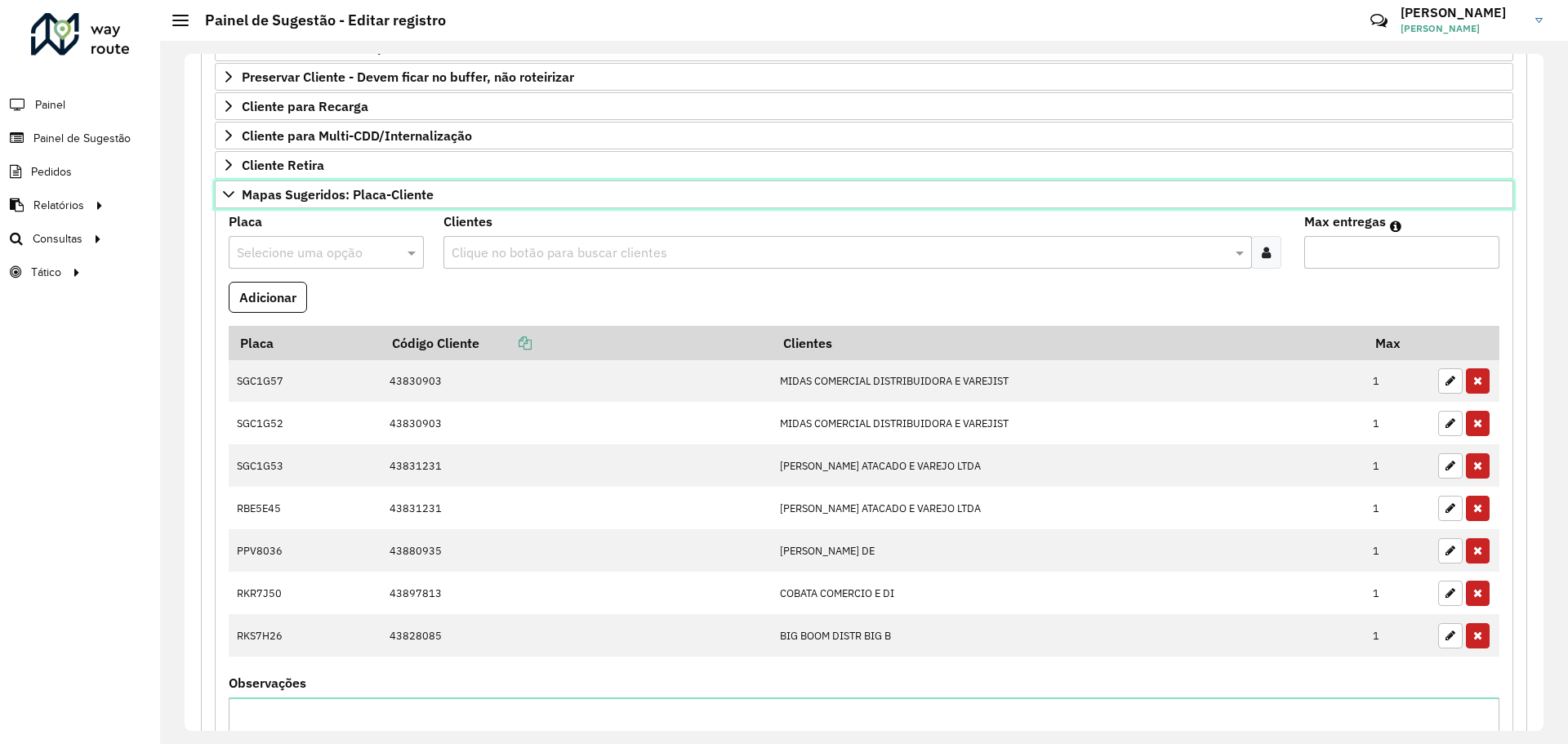
scroll to position [397, 0]
